Goal: Task Accomplishment & Management: Use online tool/utility

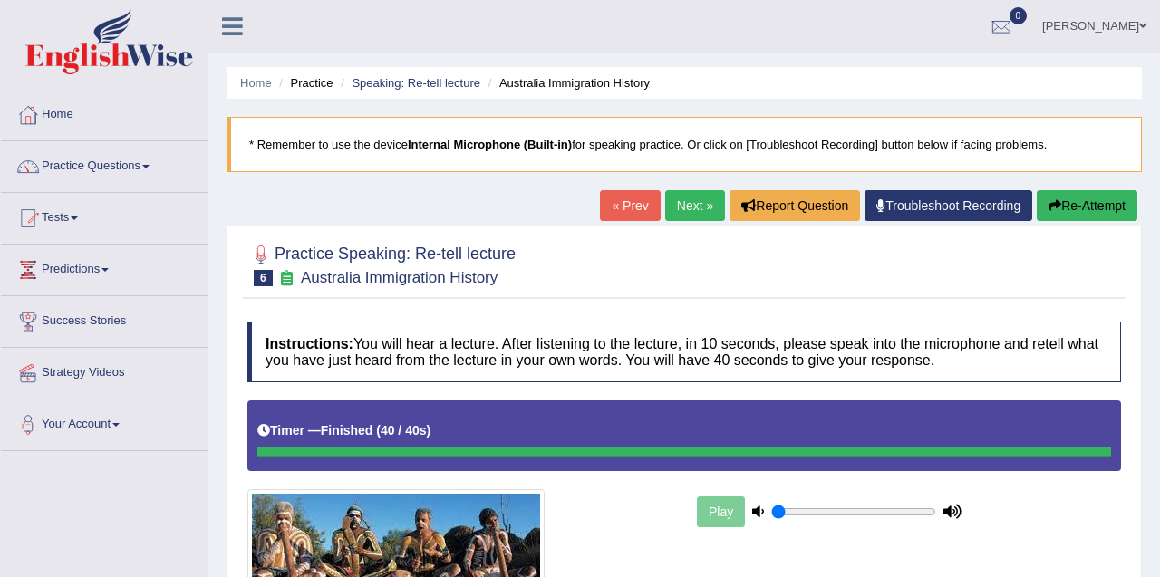
click at [684, 215] on link "Next »" at bounding box center [695, 205] width 60 height 31
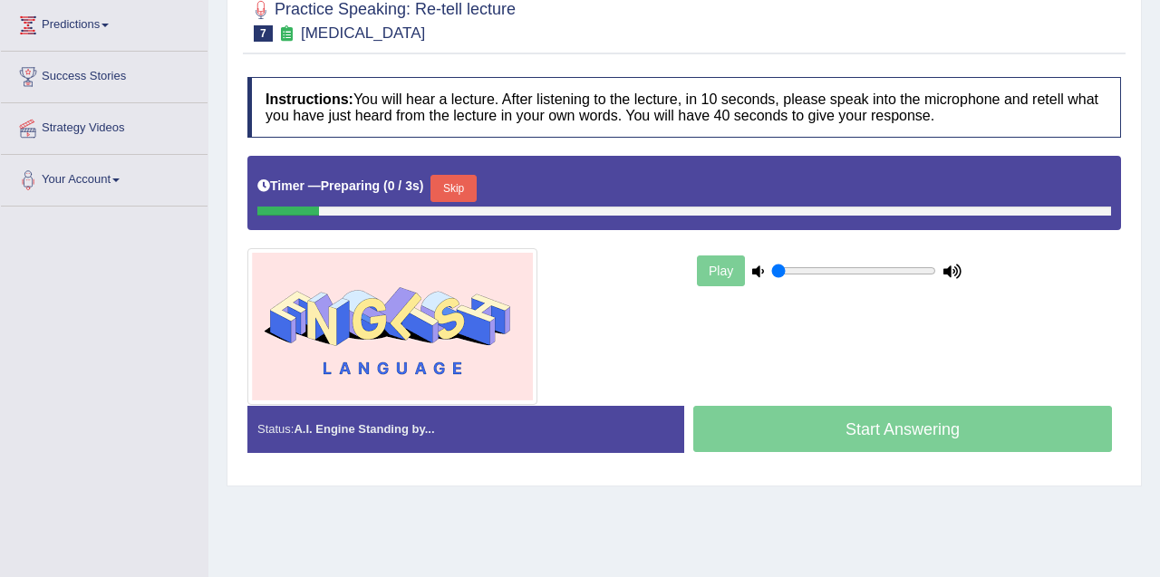
scroll to position [288, 0]
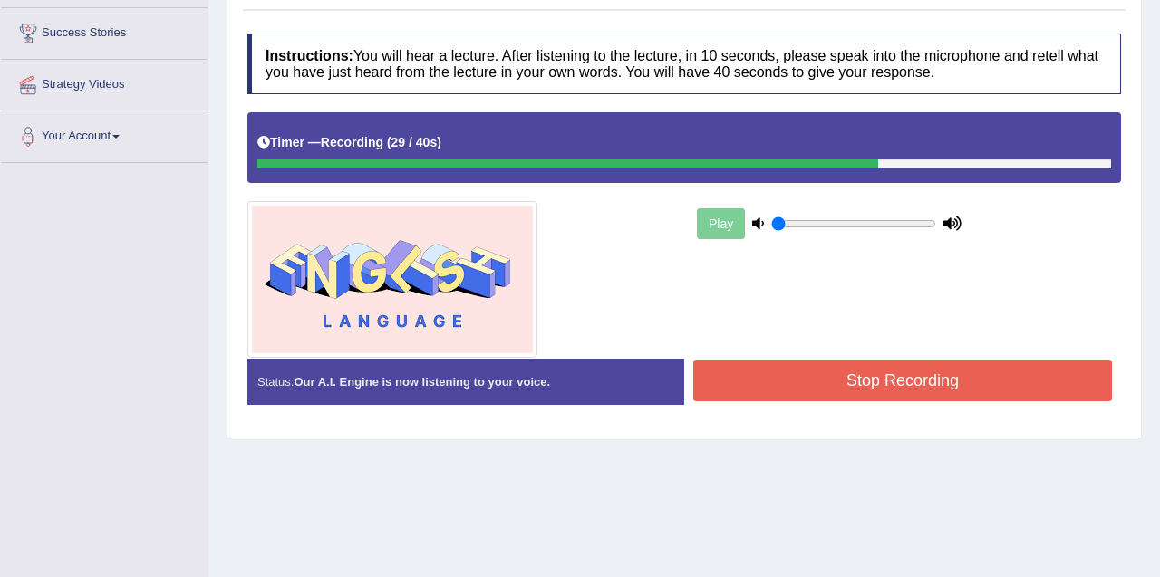
click at [855, 382] on button "Stop Recording" at bounding box center [902, 381] width 419 height 42
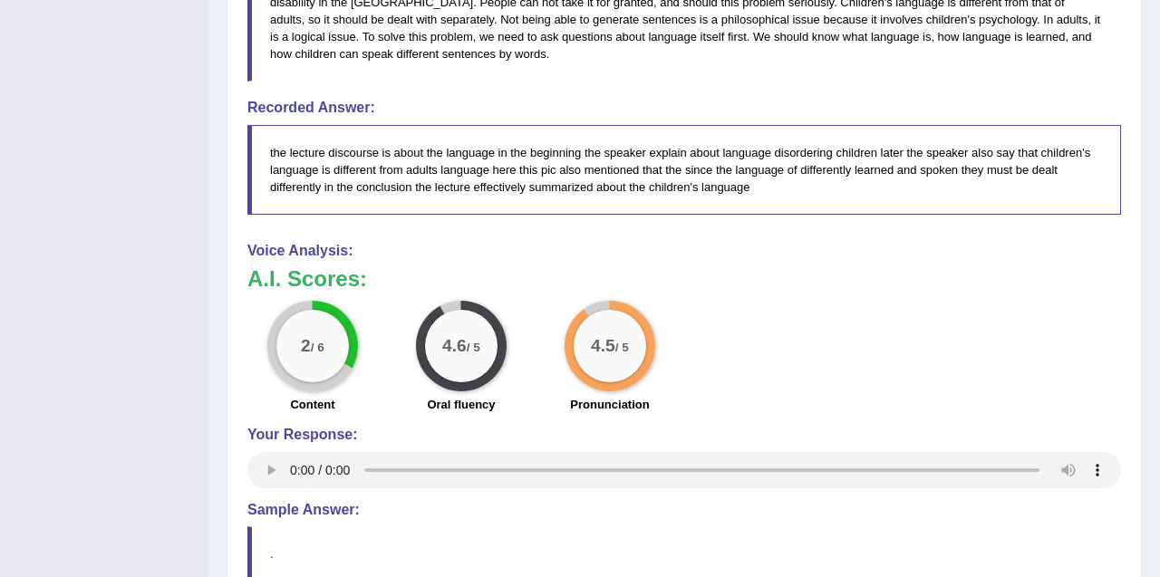
scroll to position [726, 0]
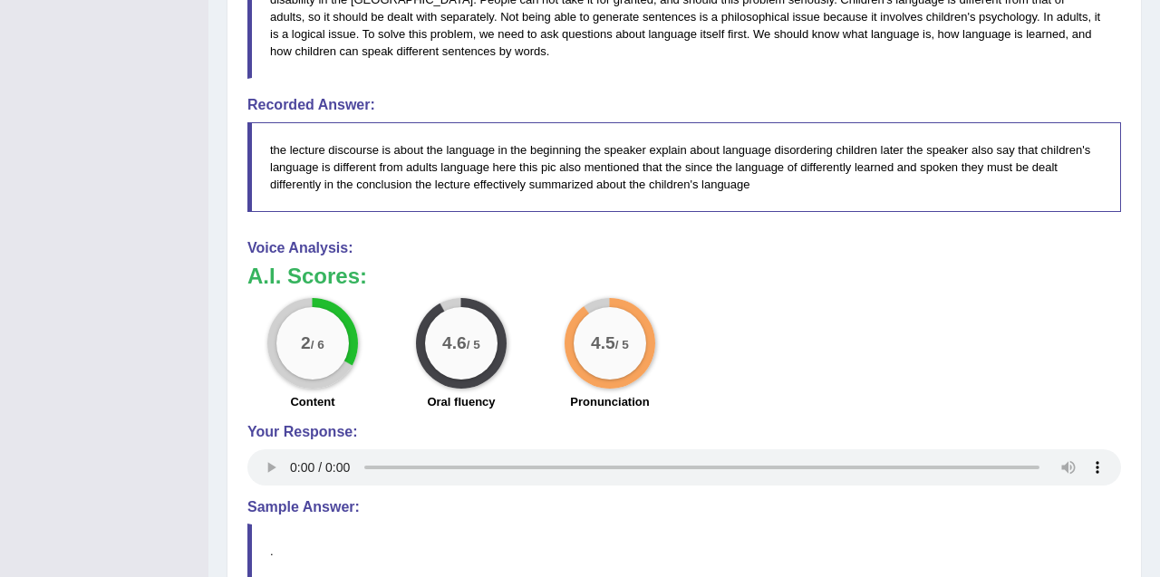
click at [830, 204] on blockquote "the lecture discourse is about the language in the beginning the speaker explai…" at bounding box center [684, 167] width 874 height 90
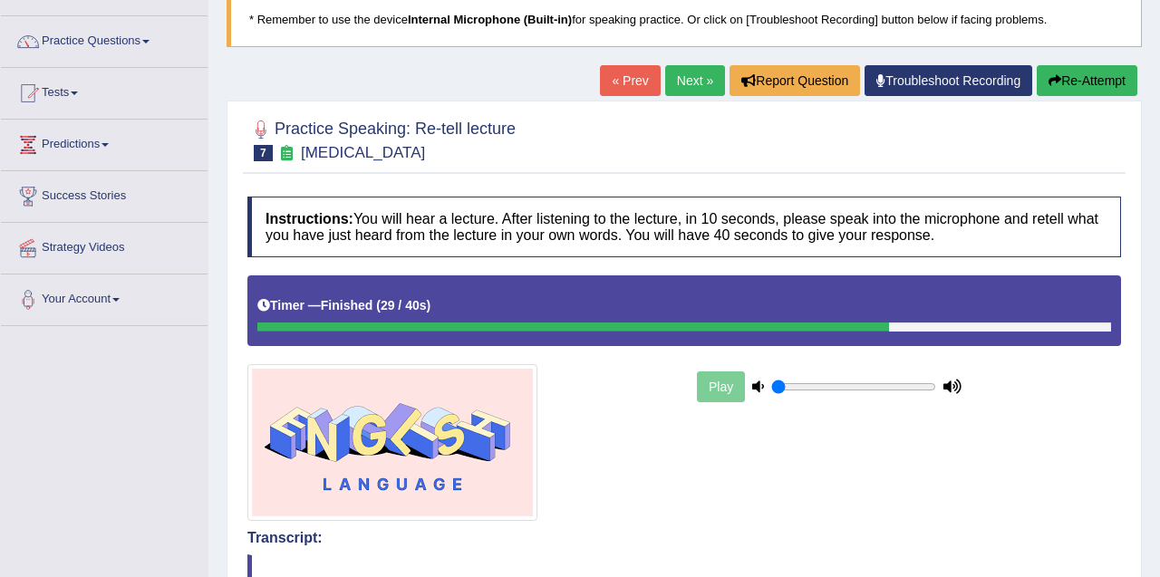
scroll to position [121, 0]
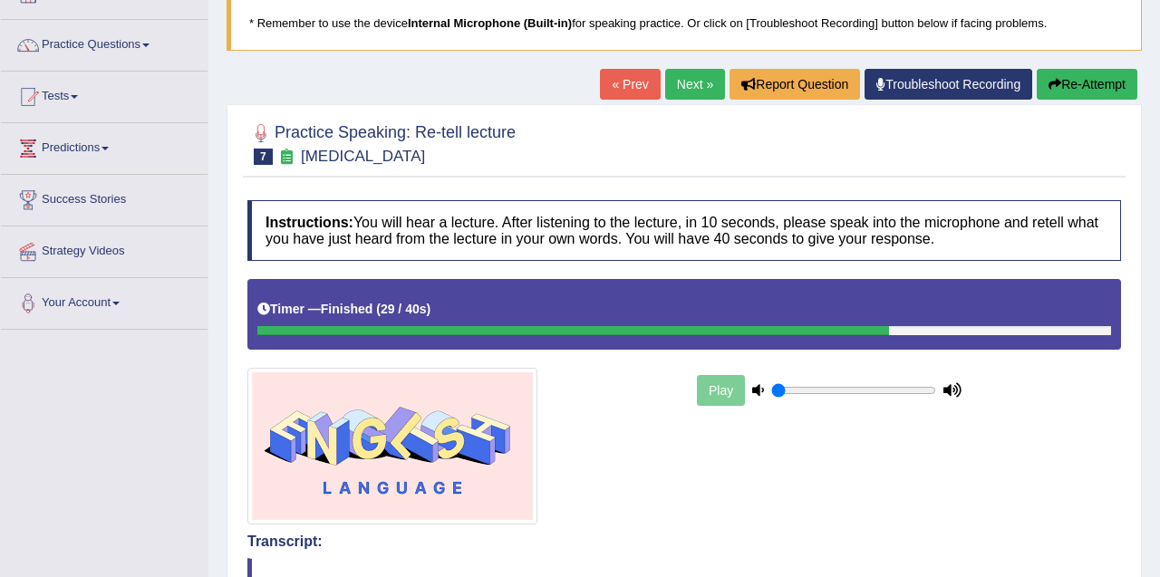
click at [681, 88] on link "Next »" at bounding box center [695, 84] width 60 height 31
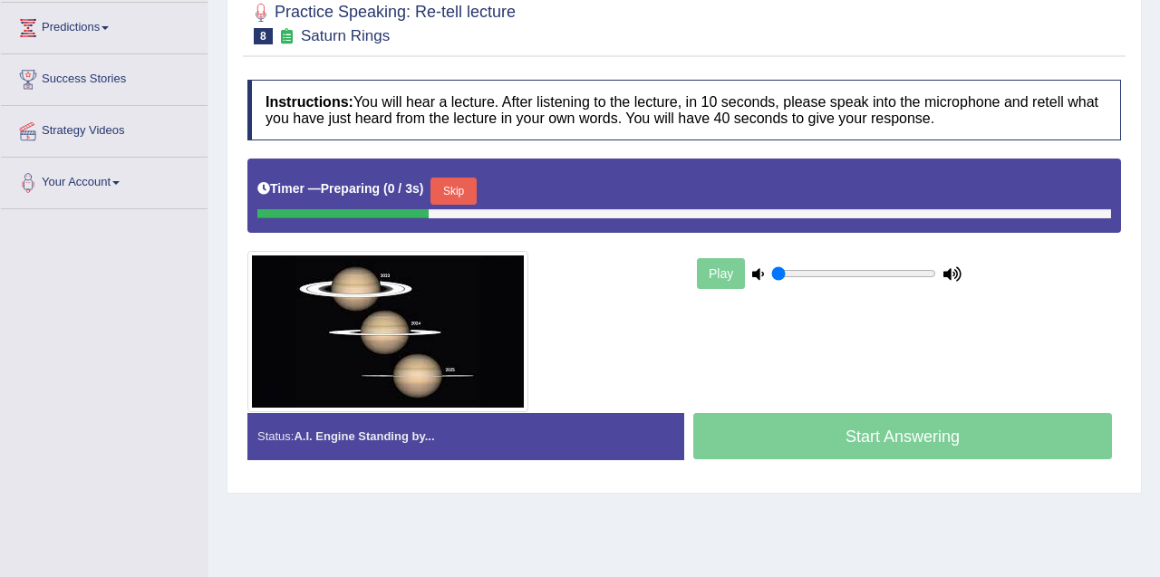
scroll to position [245, 0]
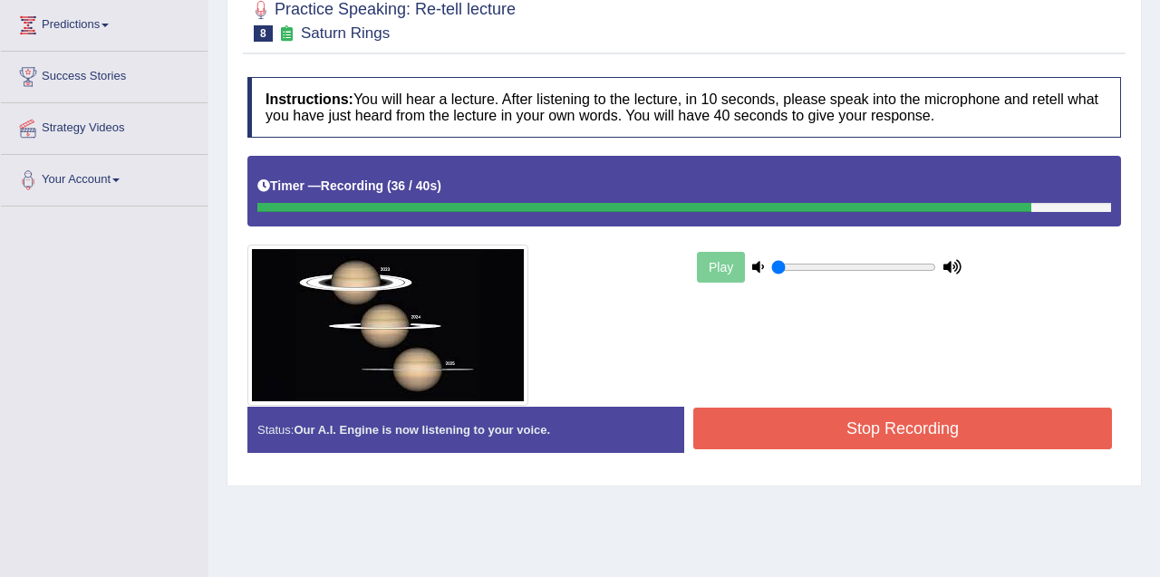
click at [892, 434] on button "Stop Recording" at bounding box center [902, 429] width 419 height 42
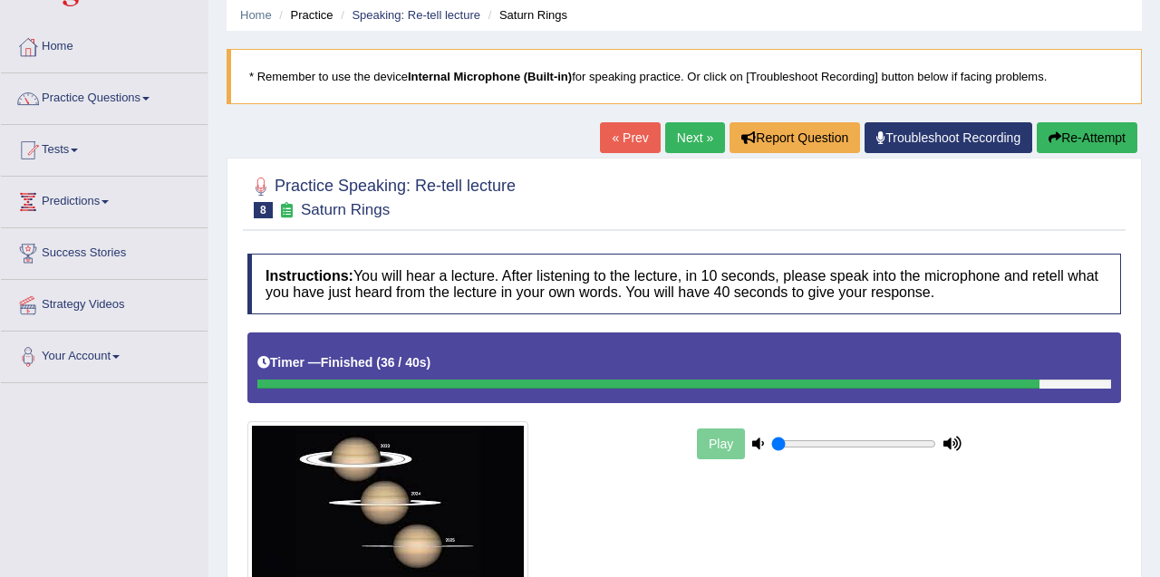
scroll to position [38, 0]
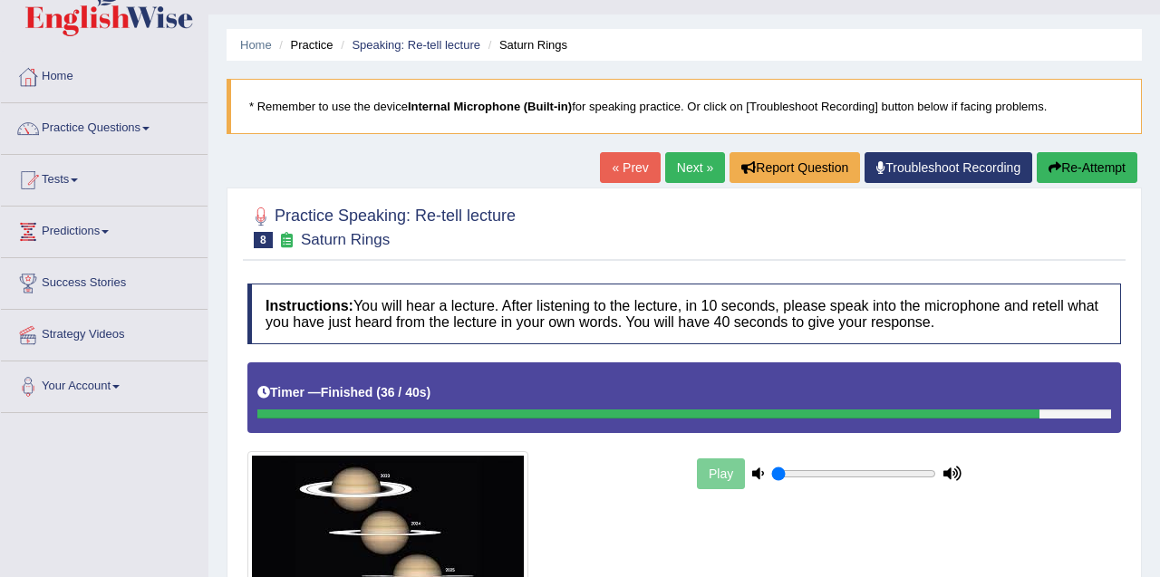
click at [678, 172] on link "Next »" at bounding box center [695, 167] width 60 height 31
